Goal: Task Accomplishment & Management: Use online tool/utility

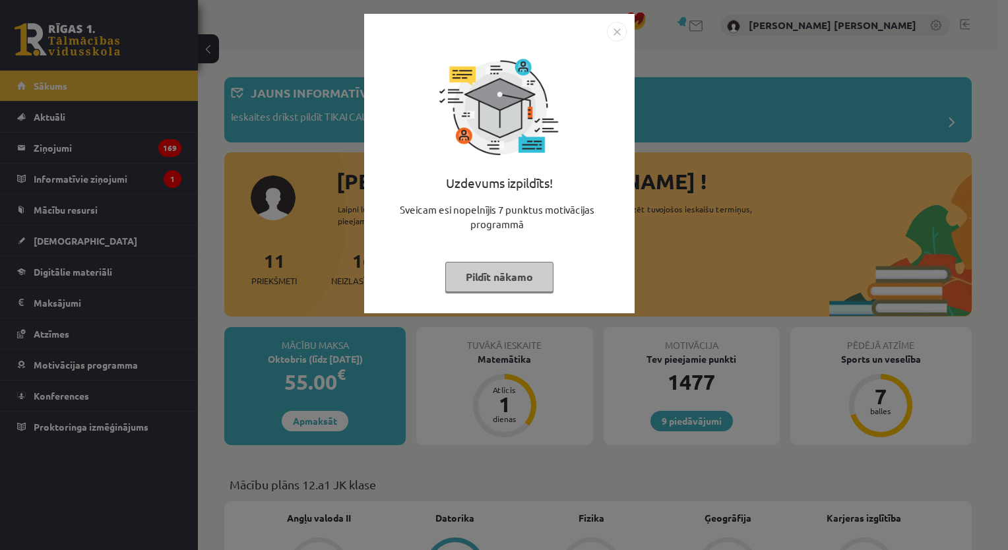
click at [617, 34] on img "Close" at bounding box center [617, 32] width 20 height 20
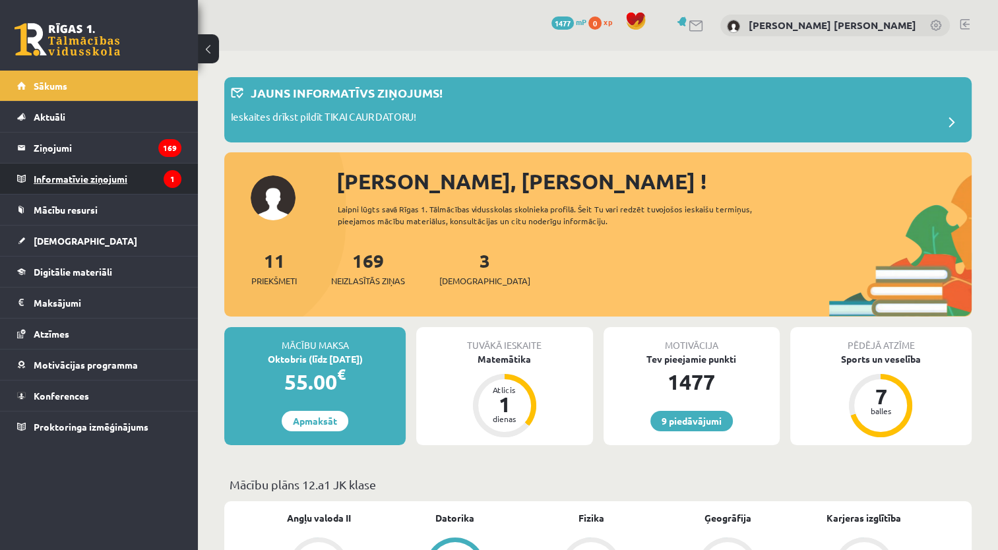
click at [92, 182] on legend "Informatīvie ziņojumi 1" at bounding box center [108, 179] width 148 height 30
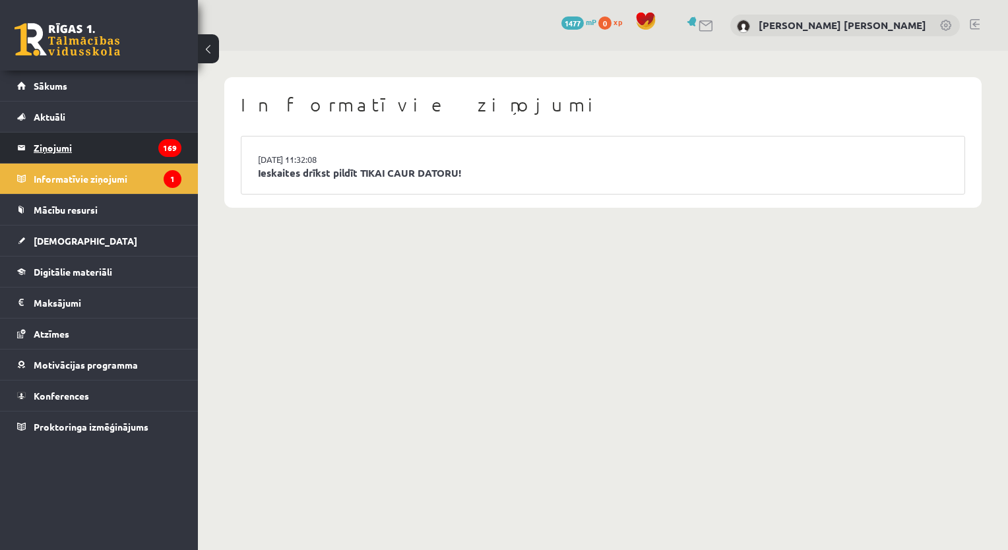
click at [40, 146] on legend "Ziņojumi 169" at bounding box center [108, 148] width 148 height 30
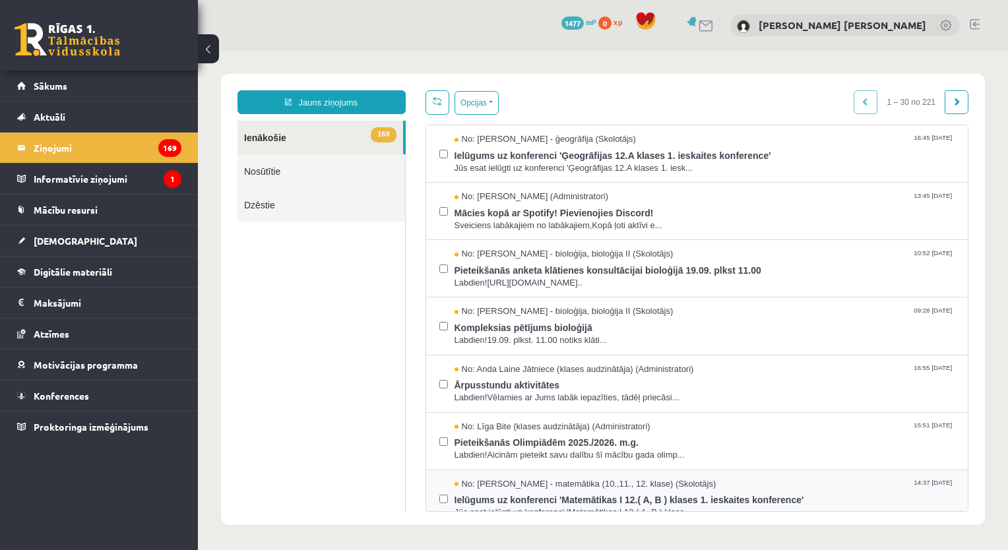
scroll to position [66, 0]
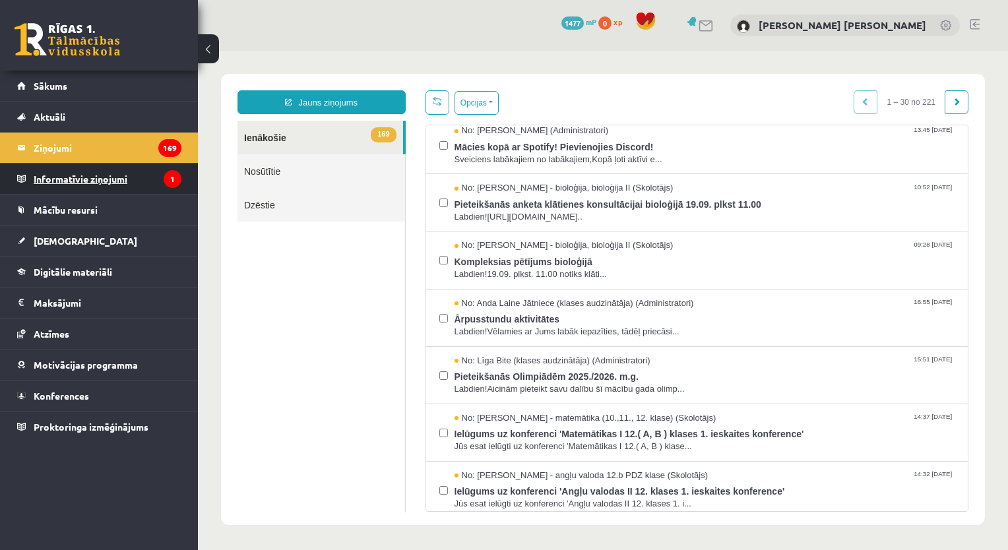
click at [73, 185] on legend "Informatīvie ziņojumi 1" at bounding box center [108, 179] width 148 height 30
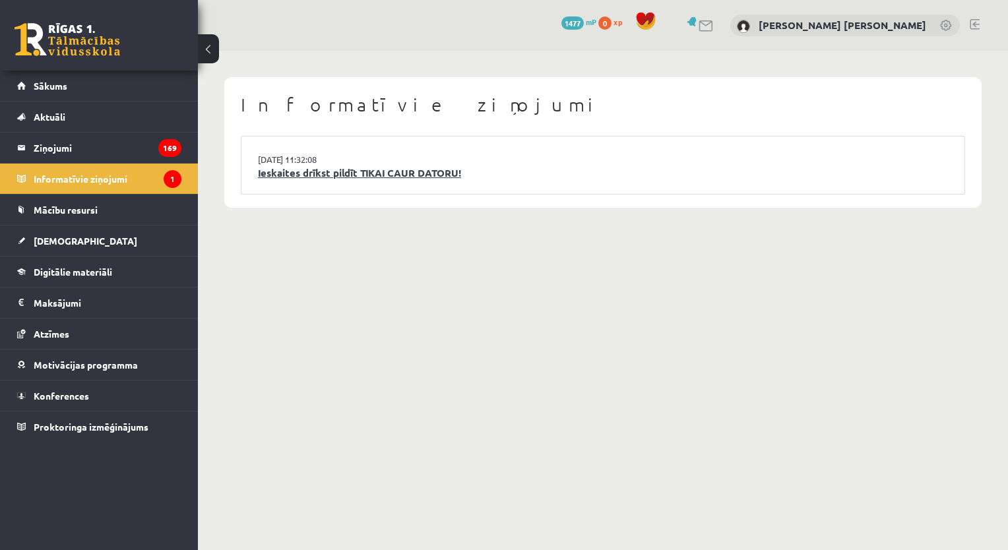
click at [396, 171] on link "Ieskaites drīkst pildīt TIKAI CAUR DATORU!" at bounding box center [603, 173] width 690 height 15
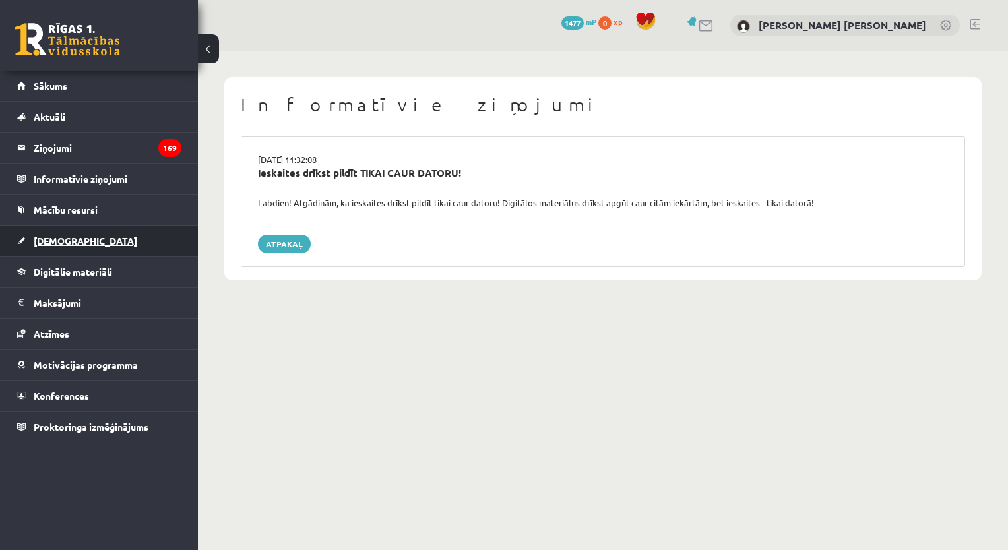
click at [57, 243] on span "[DEMOGRAPHIC_DATA]" at bounding box center [86, 241] width 104 height 12
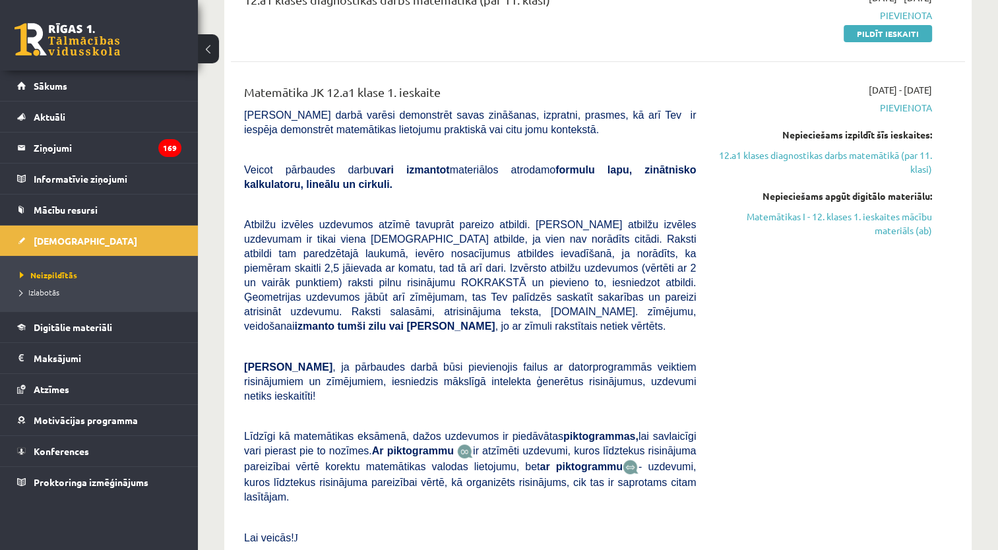
scroll to position [66, 0]
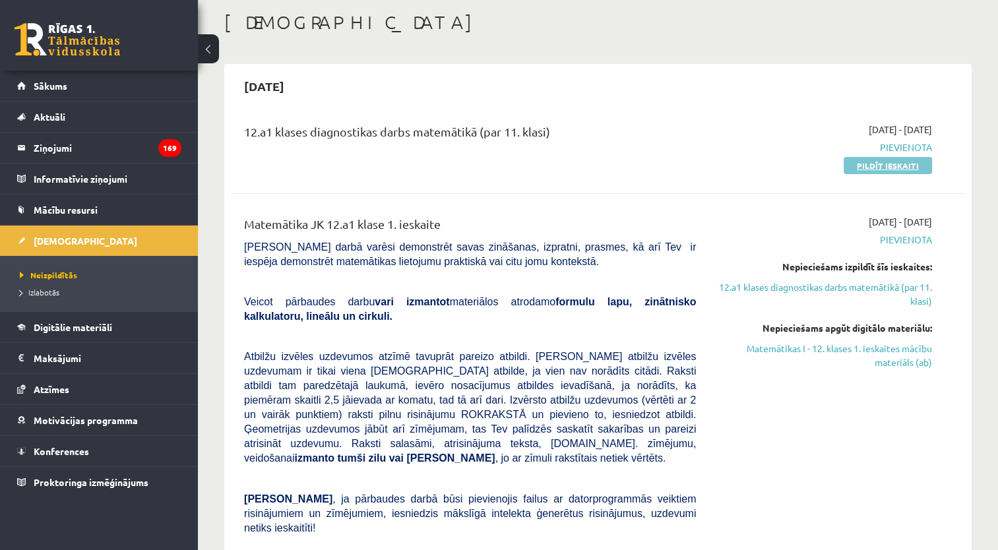
click at [876, 163] on link "Pildīt ieskaiti" at bounding box center [888, 165] width 88 height 17
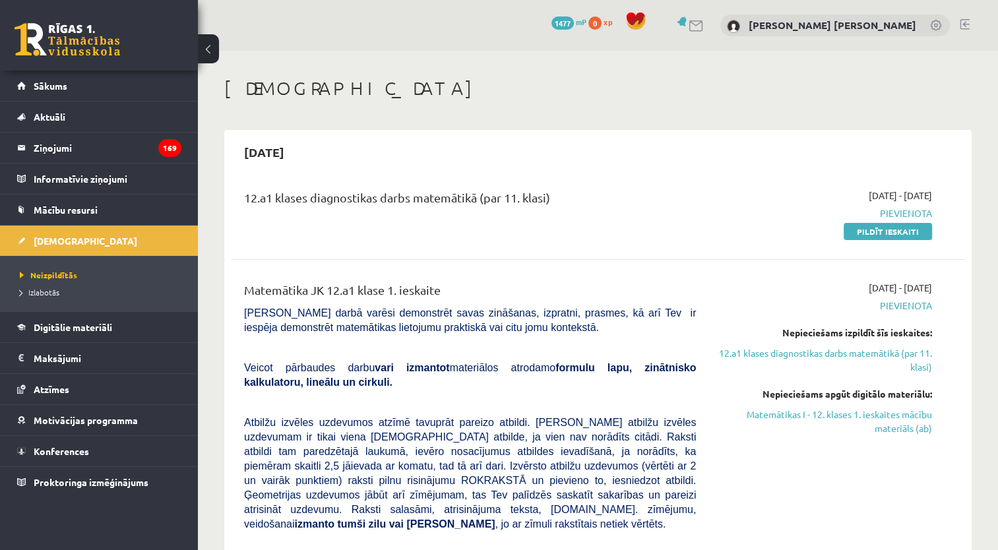
click at [966, 23] on link at bounding box center [965, 24] width 10 height 11
